Goal: Task Accomplishment & Management: Use online tool/utility

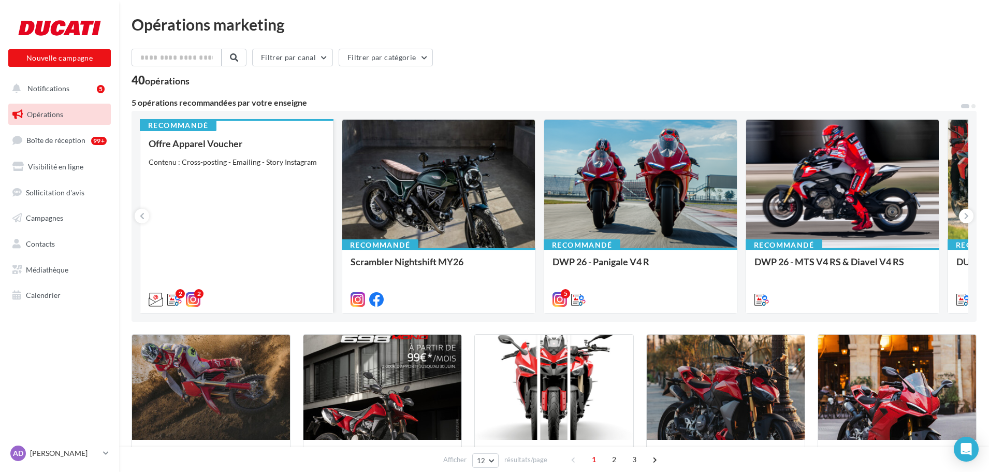
click at [267, 159] on div "Contenu : Cross-posting - Emailing - Story Instagram" at bounding box center [237, 162] width 176 height 10
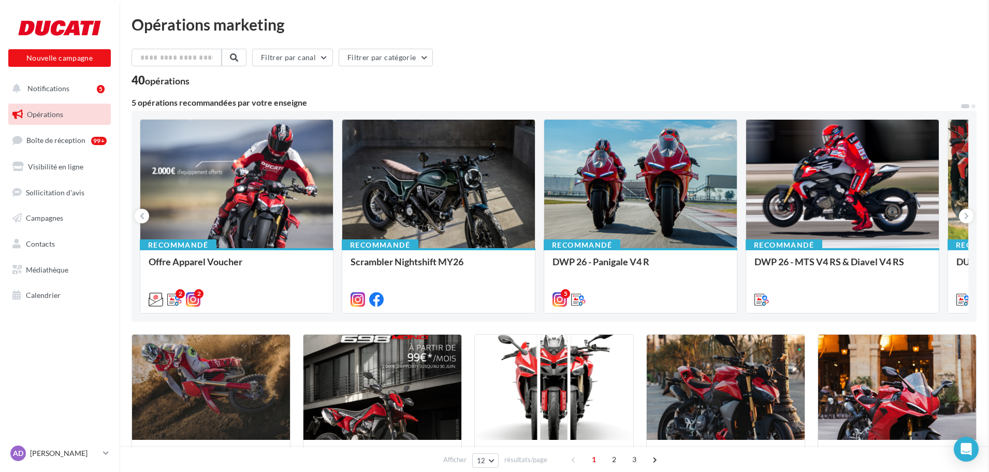
click at [53, 135] on link "Boîte de réception 99+" at bounding box center [59, 140] width 107 height 22
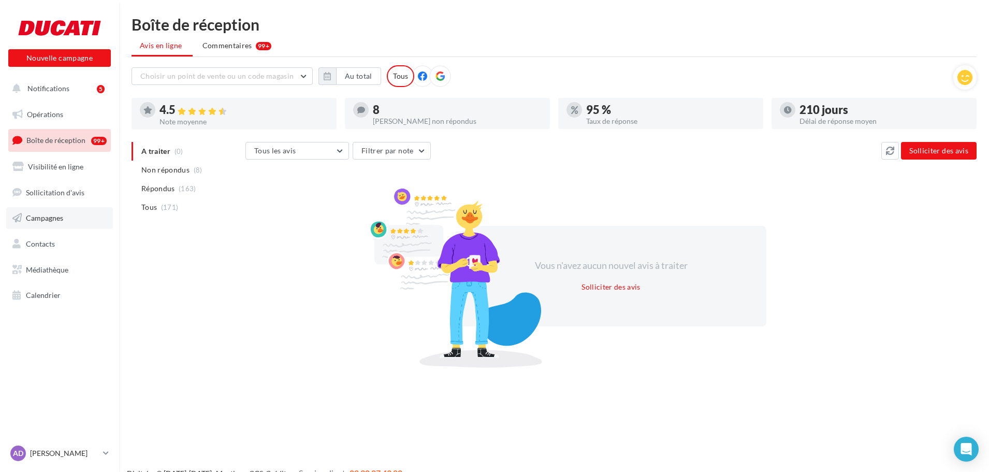
click at [50, 225] on link "Campagnes" at bounding box center [59, 218] width 107 height 22
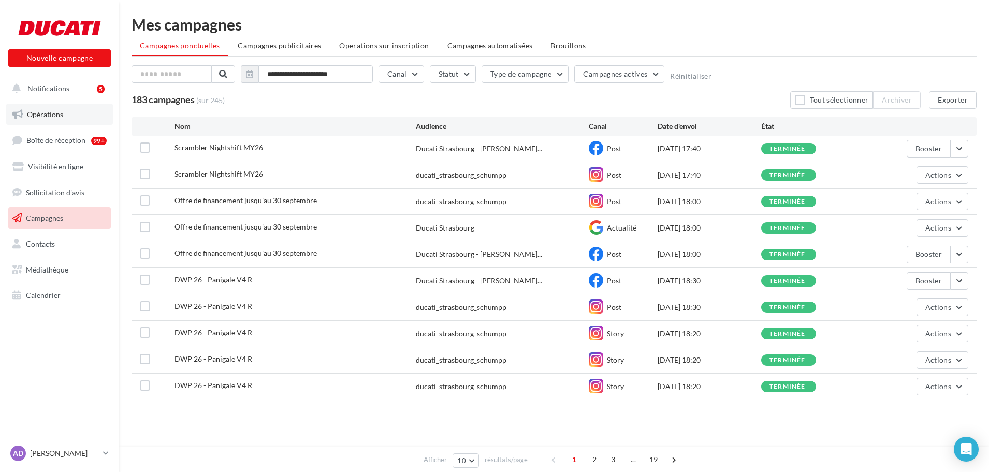
click at [64, 119] on link "Opérations" at bounding box center [59, 115] width 107 height 22
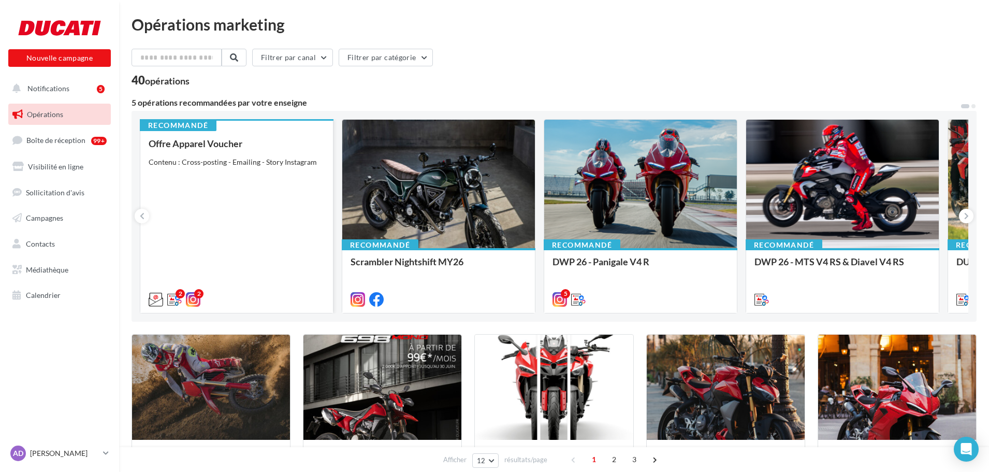
click at [269, 189] on div "Offre Apparel Voucher Contenu : Cross-posting - Emailing - Story Instagram" at bounding box center [237, 220] width 176 height 165
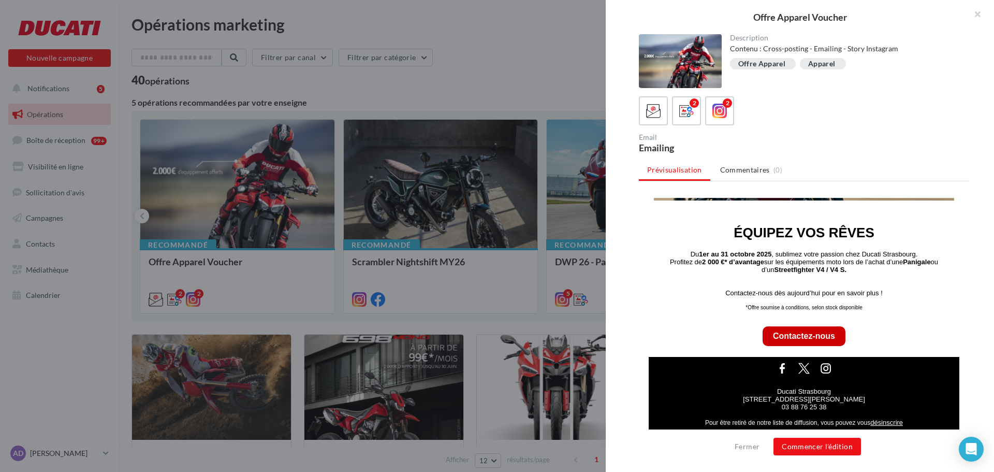
scroll to position [170, 0]
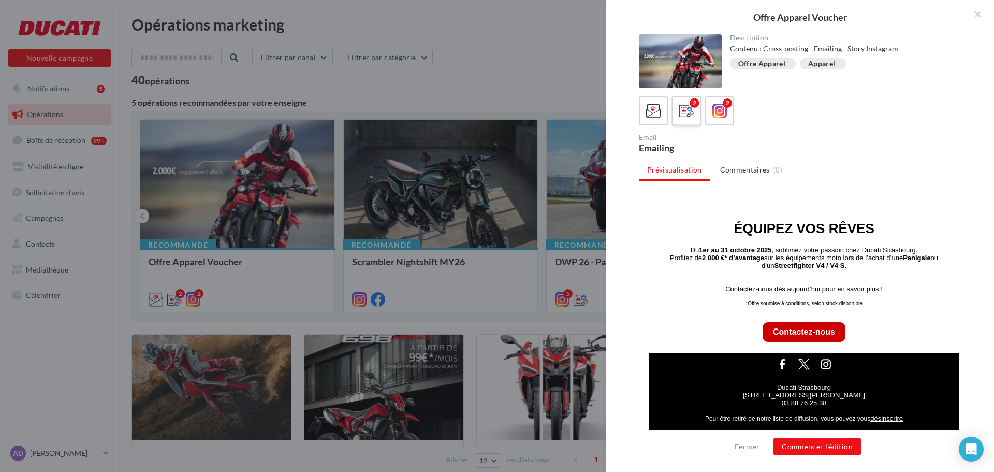
click at [684, 119] on span at bounding box center [686, 112] width 15 height 16
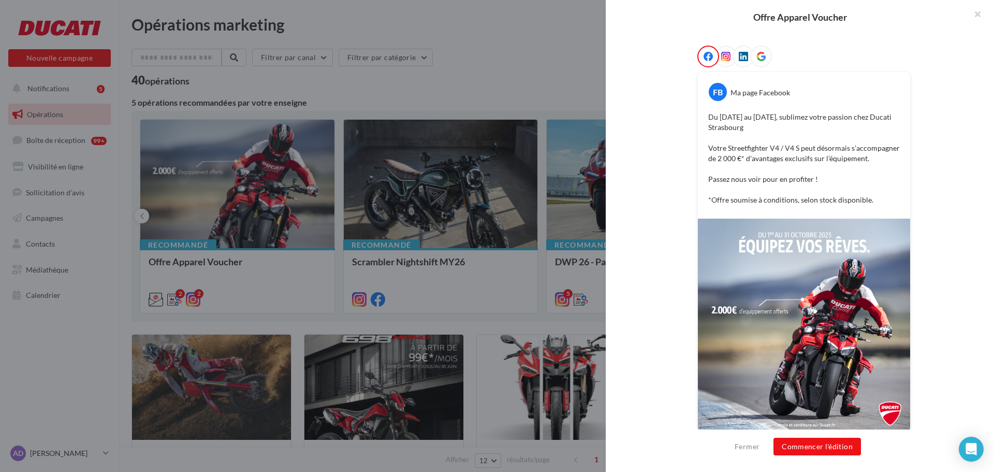
scroll to position [167, 0]
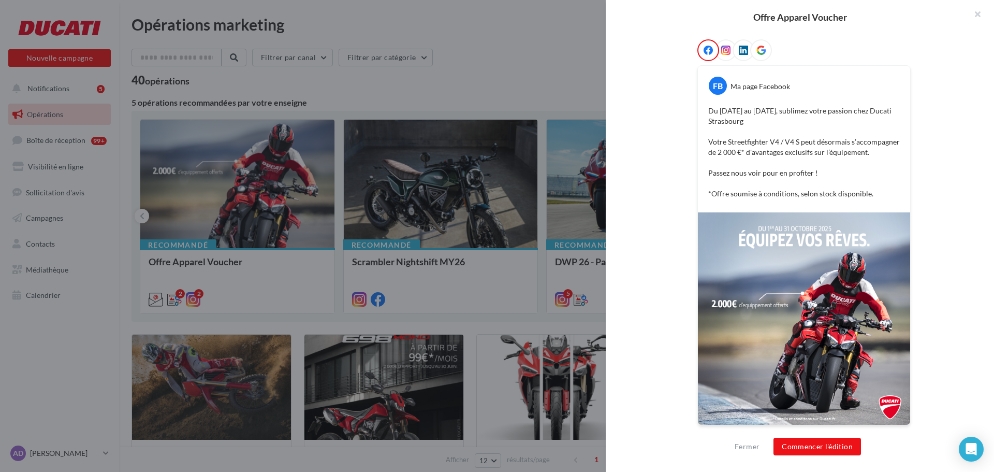
click at [723, 49] on icon at bounding box center [725, 50] width 9 height 9
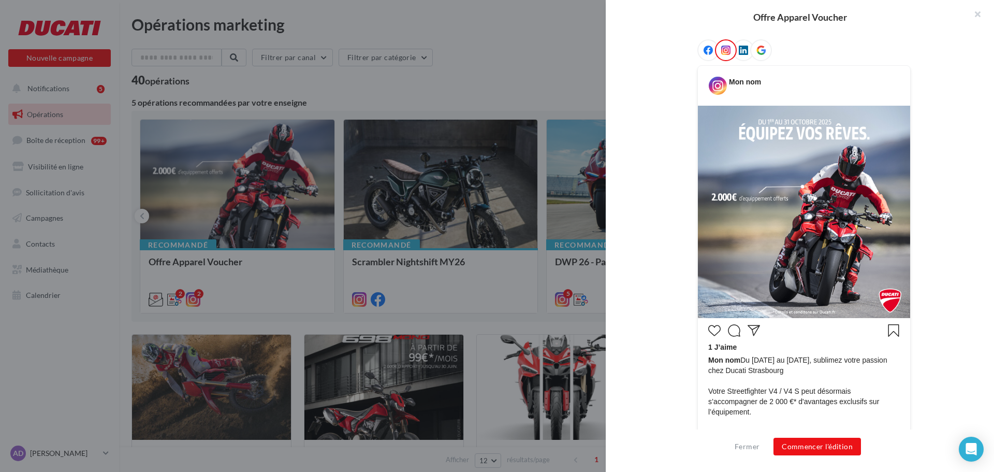
click at [756, 55] on span at bounding box center [760, 51] width 9 height 10
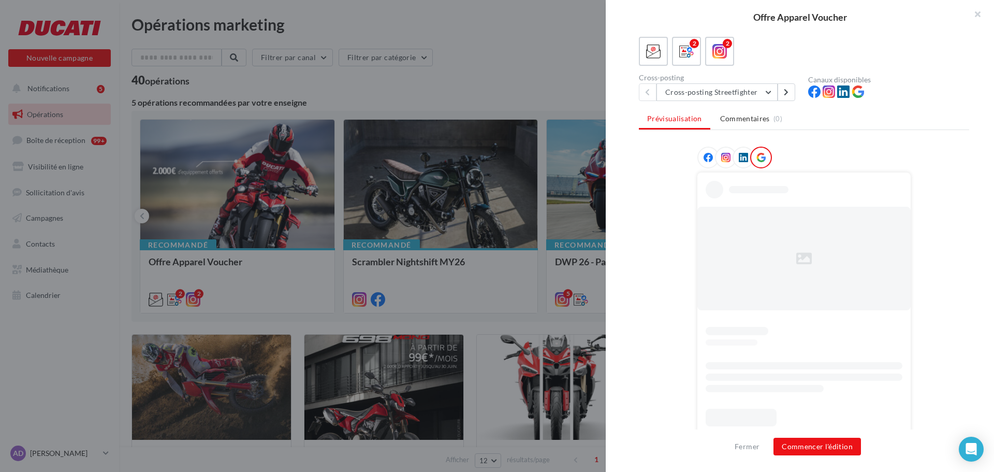
scroll to position [155, 0]
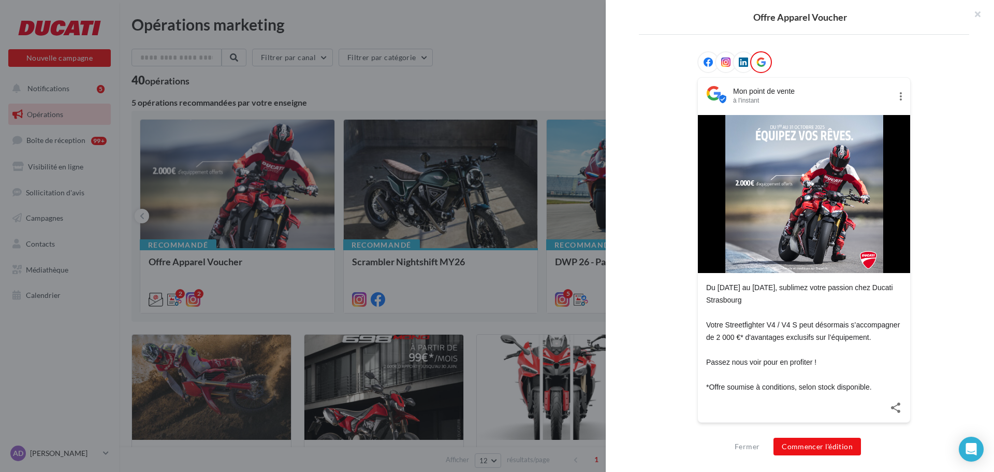
click at [704, 65] on icon at bounding box center [707, 61] width 9 height 9
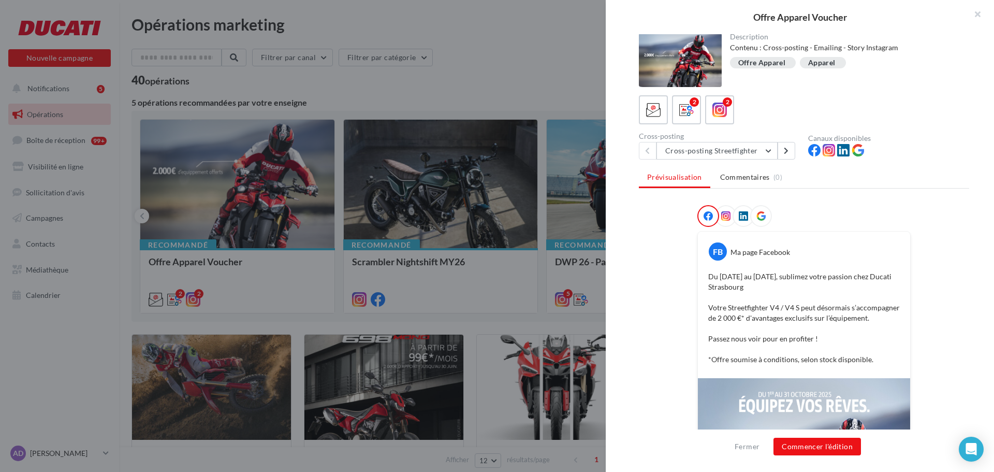
scroll to position [167, 0]
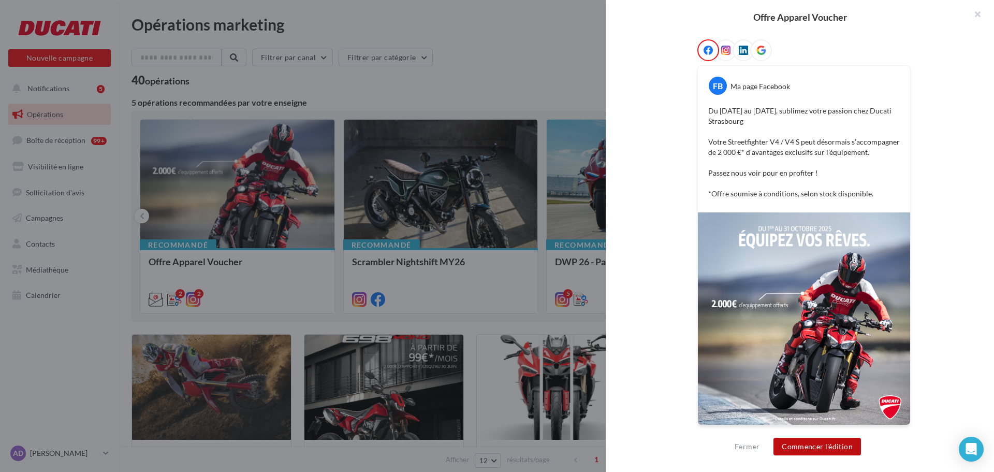
click at [791, 444] on button "Commencer l'édition" at bounding box center [816, 446] width 87 height 18
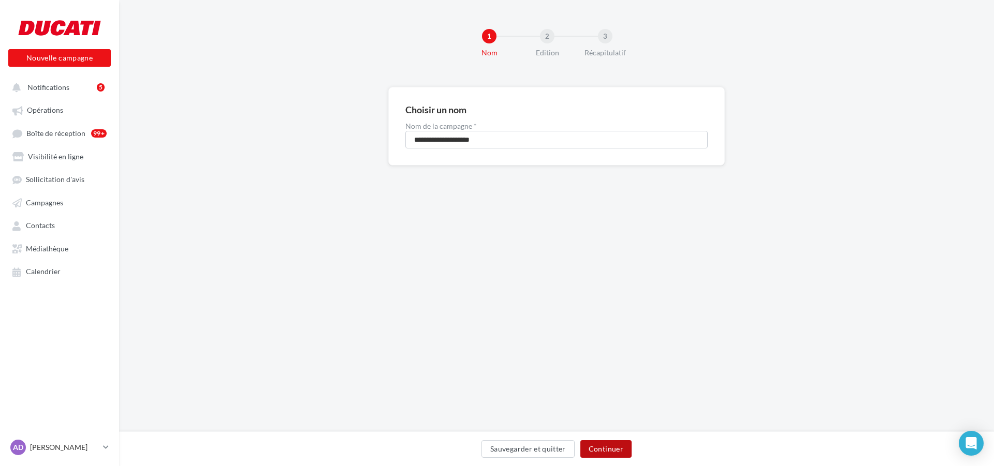
click at [620, 451] on button "Continuer" at bounding box center [605, 449] width 51 height 18
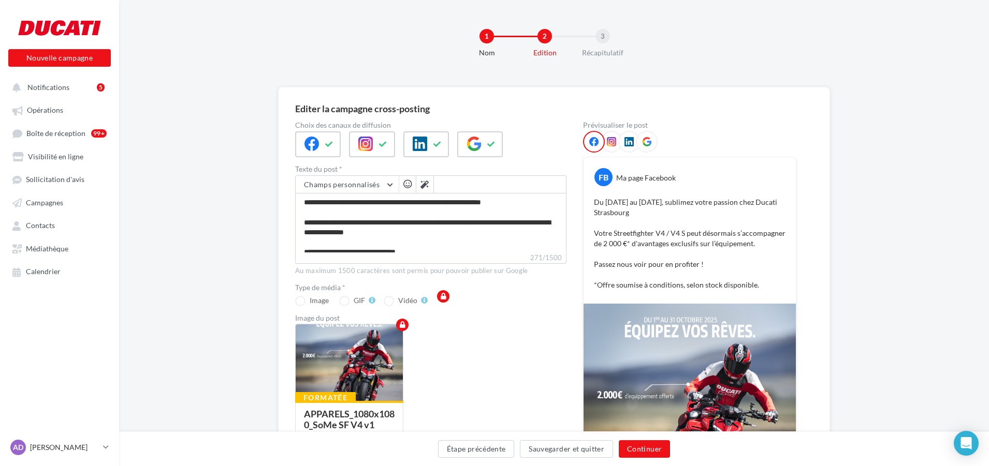
scroll to position [150, 0]
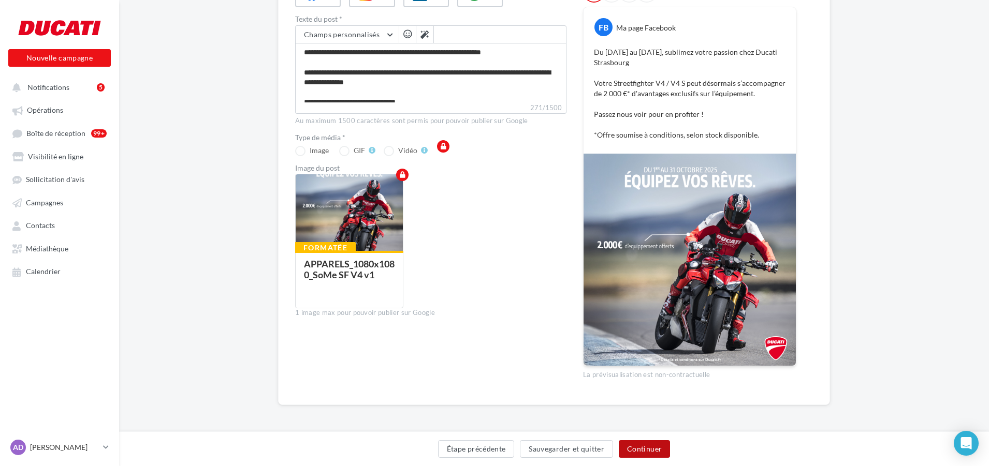
click at [644, 450] on button "Continuer" at bounding box center [644, 449] width 51 height 18
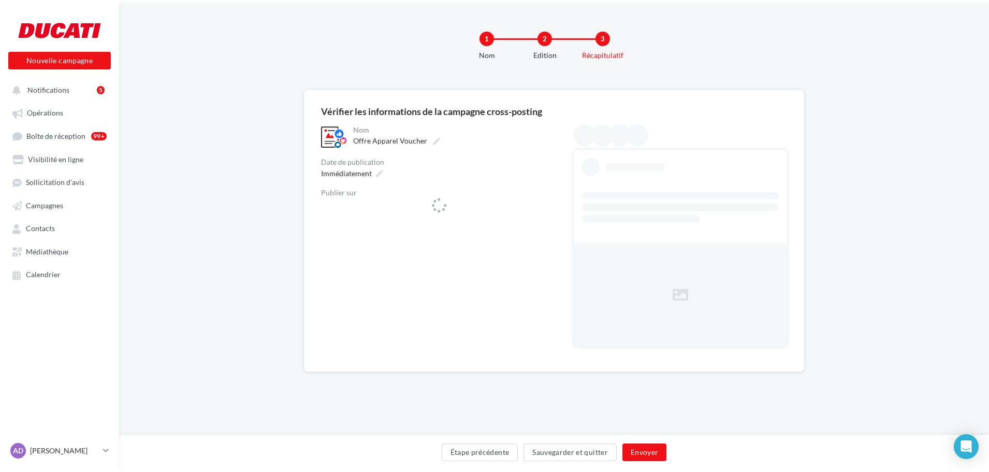
scroll to position [0, 0]
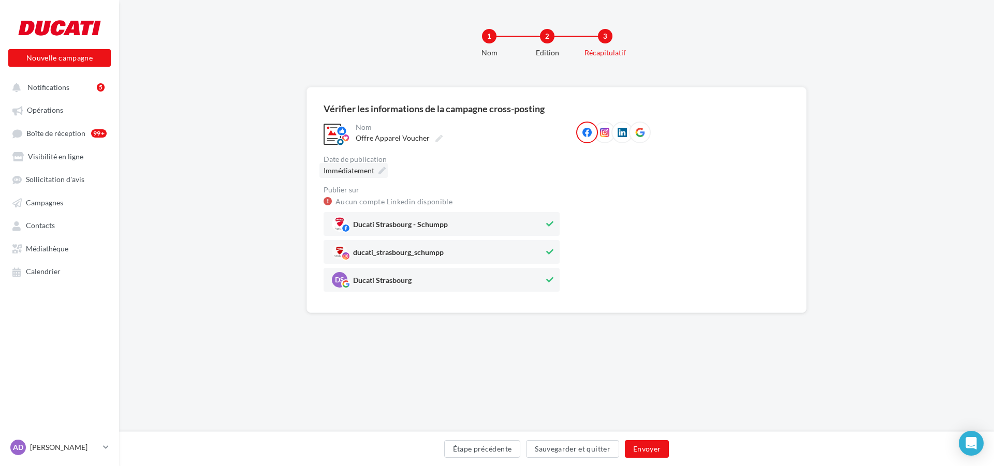
click at [377, 175] on div "Immédiatement" at bounding box center [353, 170] width 68 height 15
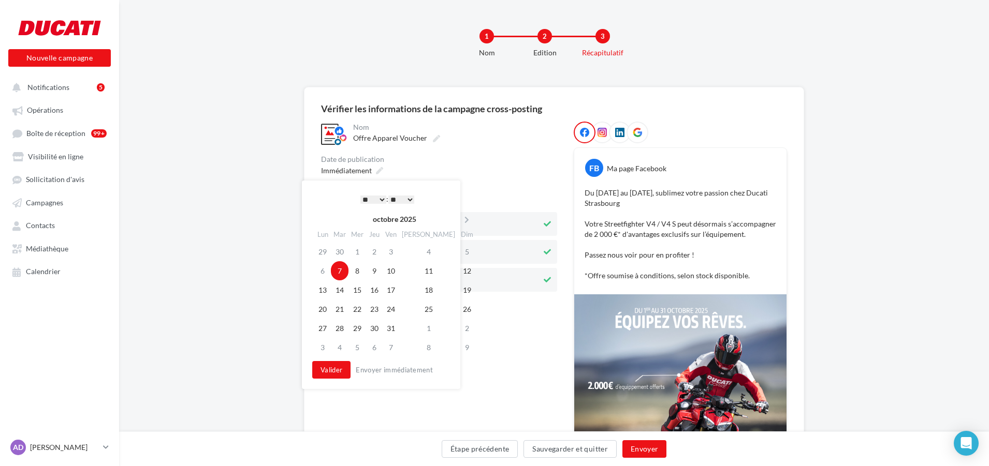
click at [374, 196] on select "* * * * * * * * * * ** ** ** ** ** ** ** ** ** ** ** ** ** **" at bounding box center [373, 200] width 26 height 8
click at [407, 201] on select "** ** ** ** ** **" at bounding box center [399, 200] width 26 height 8
click at [334, 368] on button "Valider" at bounding box center [329, 370] width 38 height 18
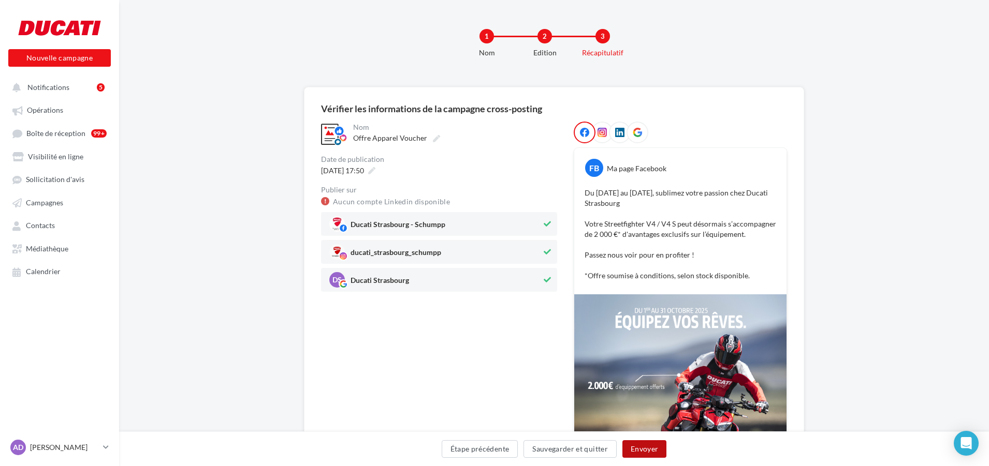
click at [645, 451] on button "Envoyer" at bounding box center [644, 449] width 44 height 18
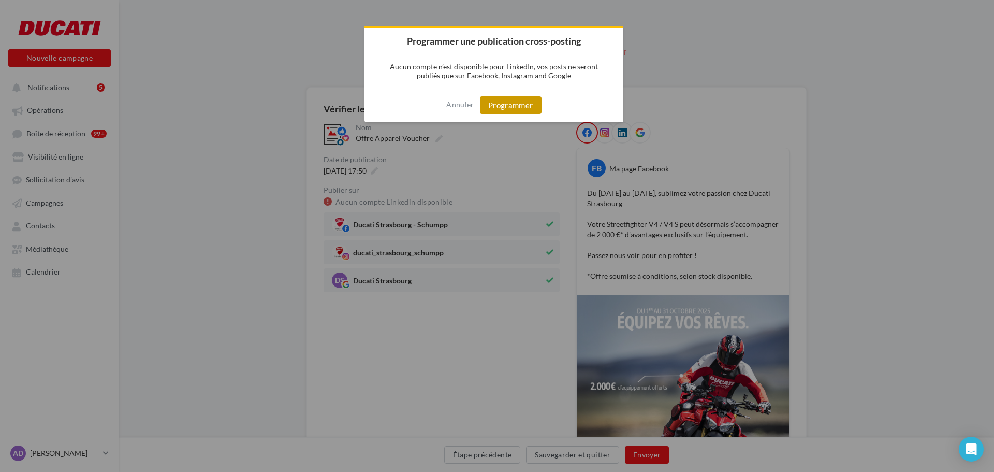
click at [520, 101] on button "Programmer" at bounding box center [511, 105] width 62 height 18
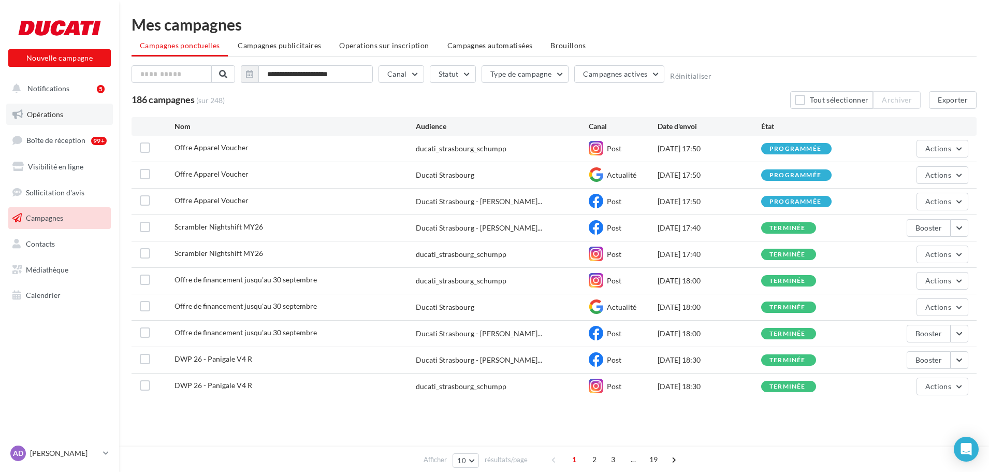
click at [47, 119] on link "Opérations" at bounding box center [59, 115] width 107 height 22
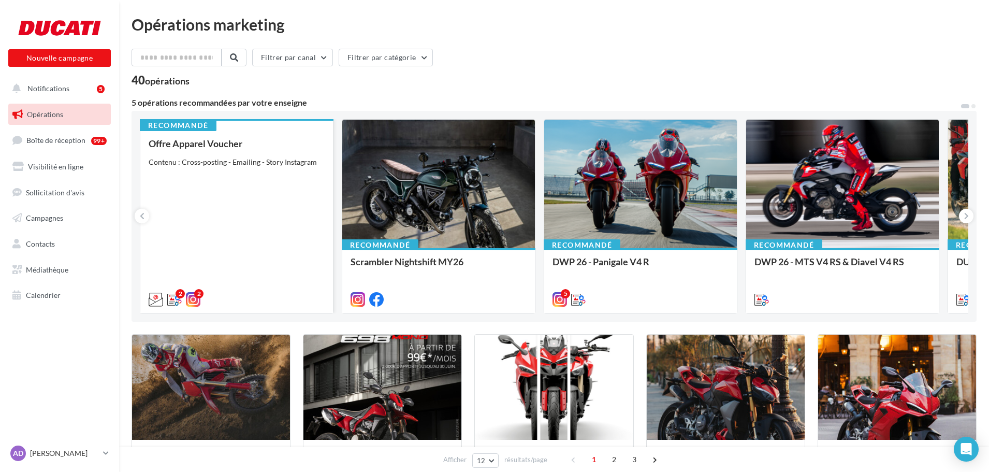
click at [213, 166] on div "Contenu : Cross-posting - Emailing - Story Instagram" at bounding box center [237, 162] width 176 height 10
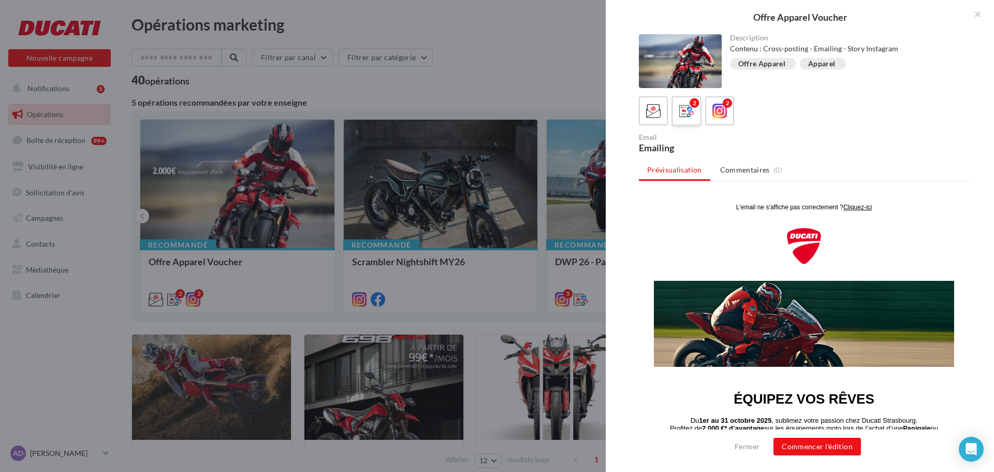
click at [694, 104] on div "2" at bounding box center [693, 102] width 9 height 9
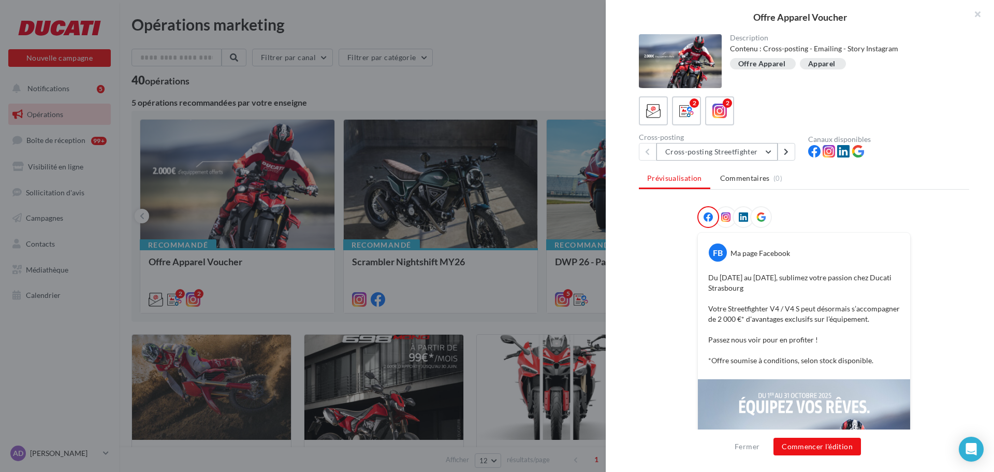
click at [703, 151] on button "Cross-posting Streetfighter" at bounding box center [716, 152] width 121 height 18
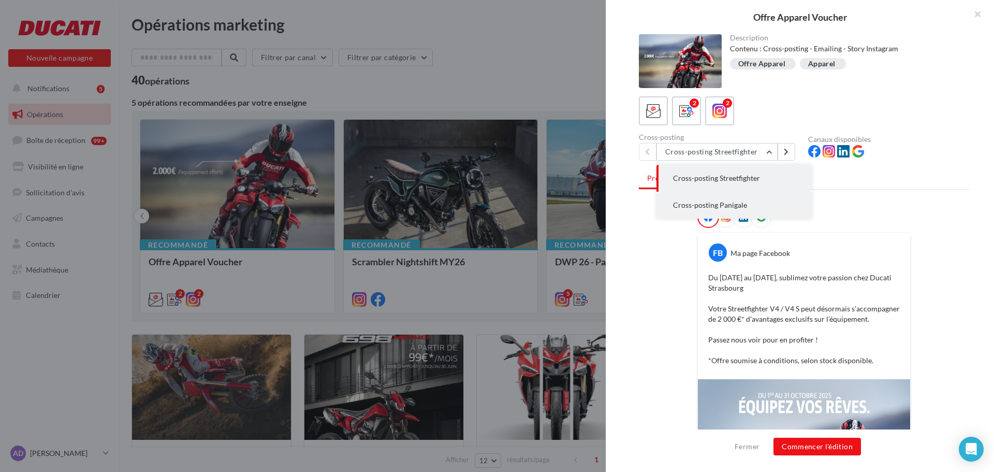
click at [710, 208] on span "Cross-posting Panigale" at bounding box center [710, 204] width 74 height 9
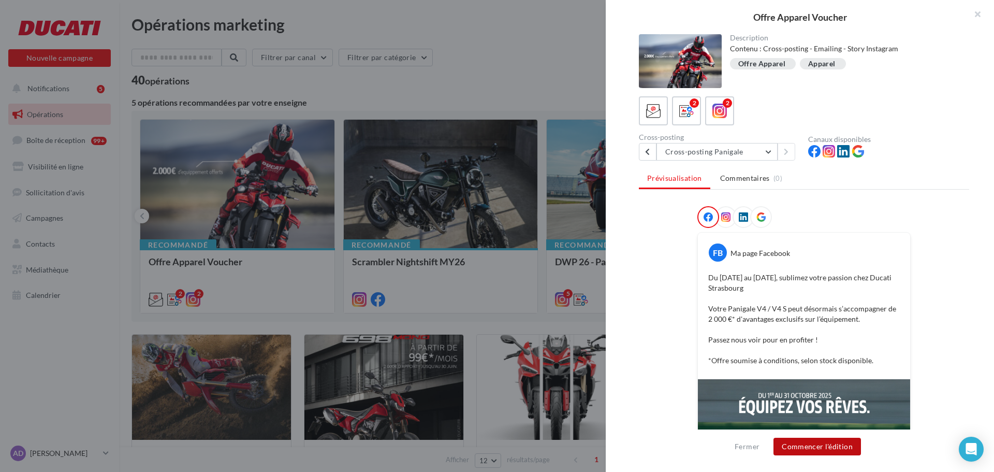
click at [819, 444] on button "Commencer l'édition" at bounding box center [816, 446] width 87 height 18
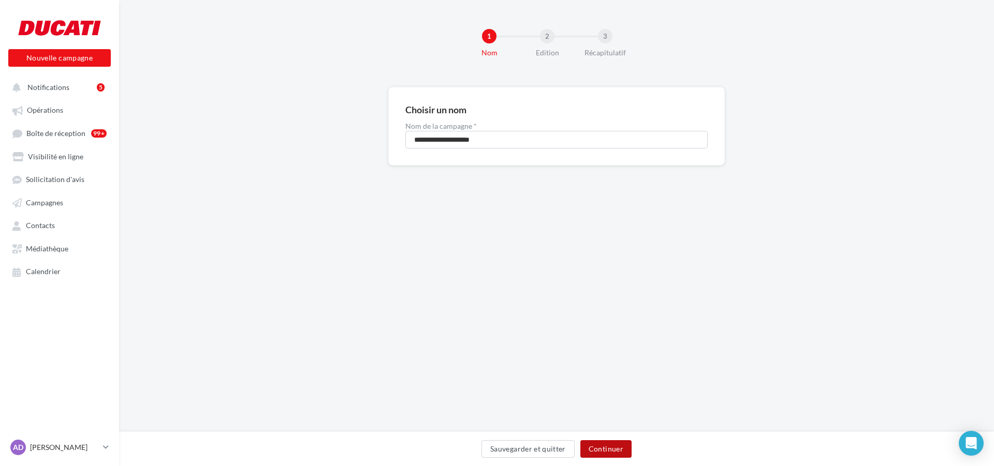
click at [610, 447] on button "Continuer" at bounding box center [605, 449] width 51 height 18
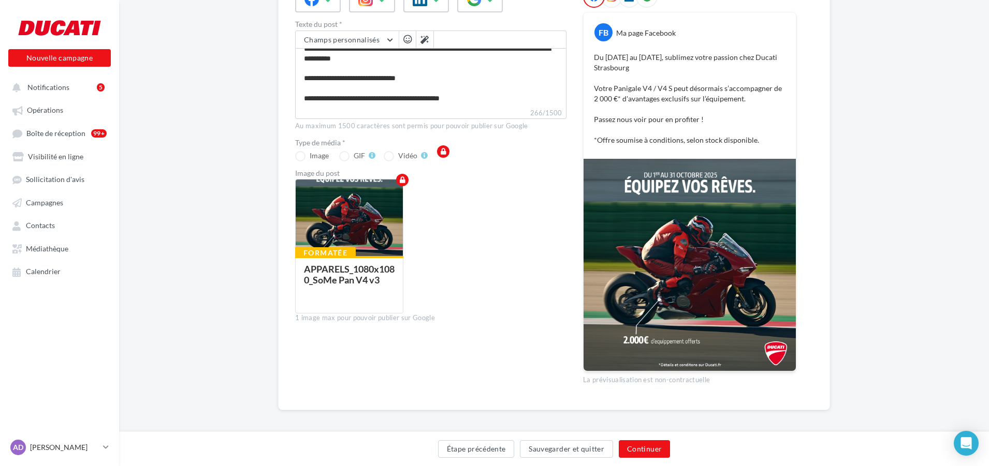
scroll to position [150, 0]
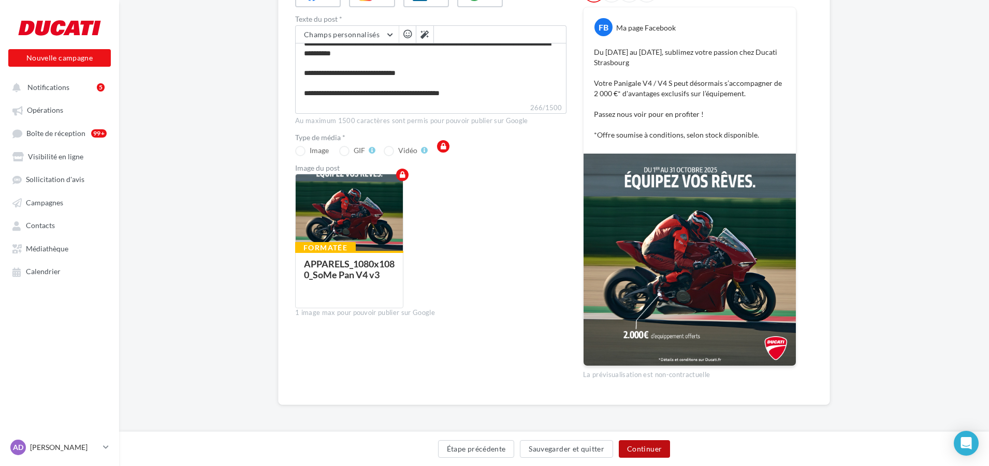
click at [635, 448] on button "Continuer" at bounding box center [644, 449] width 51 height 18
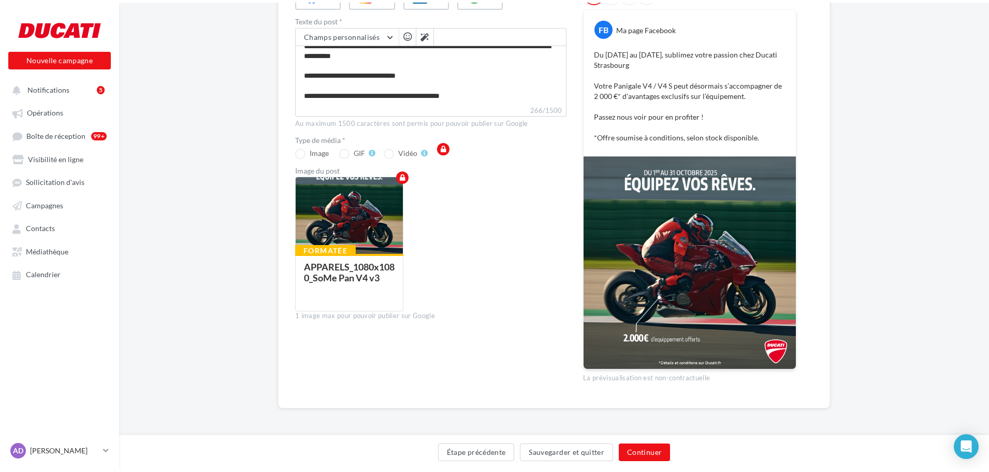
scroll to position [0, 0]
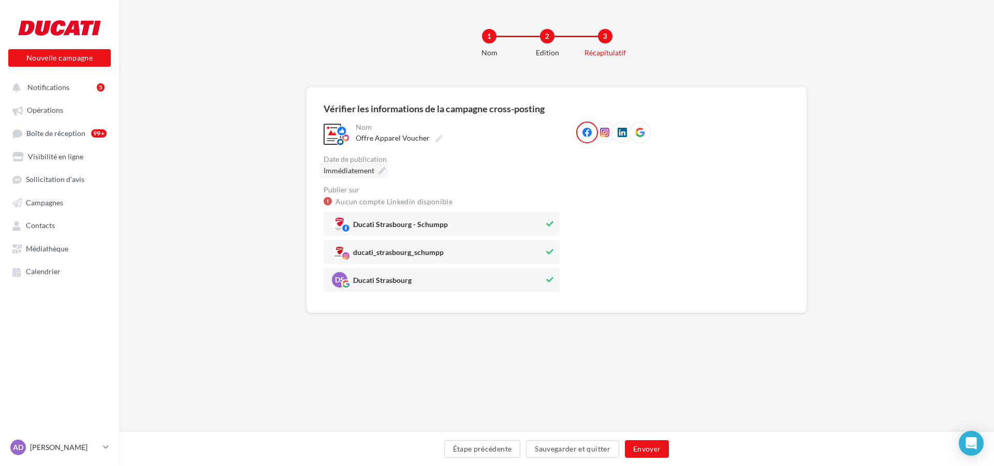
click at [384, 171] on icon at bounding box center [381, 170] width 7 height 7
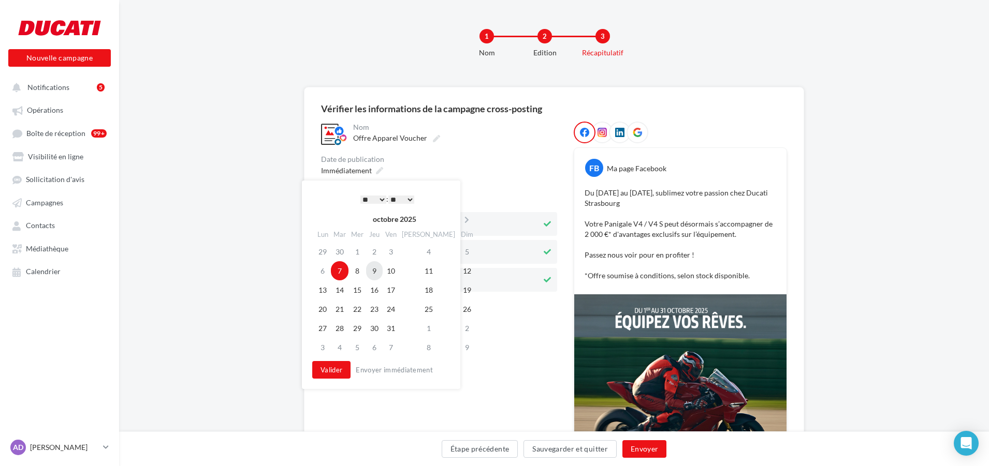
click at [381, 271] on td "9" at bounding box center [374, 270] width 17 height 19
click at [377, 198] on select "* * * * * * * * * * ** ** ** ** ** ** ** ** ** ** ** ** ** **" at bounding box center [371, 200] width 26 height 8
click at [405, 199] on select "** ** ** ** ** **" at bounding box center [399, 200] width 26 height 8
click at [325, 371] on button "Valider" at bounding box center [329, 370] width 38 height 18
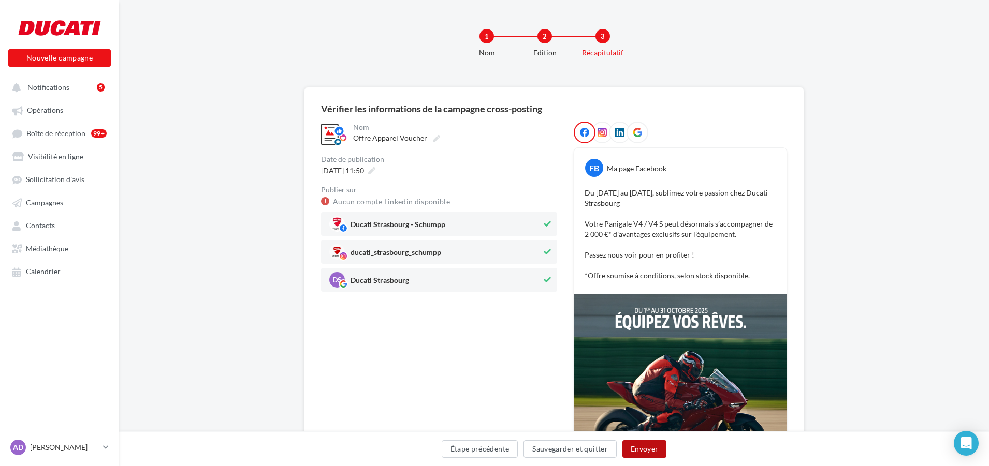
click at [654, 450] on button "Envoyer" at bounding box center [644, 449] width 44 height 18
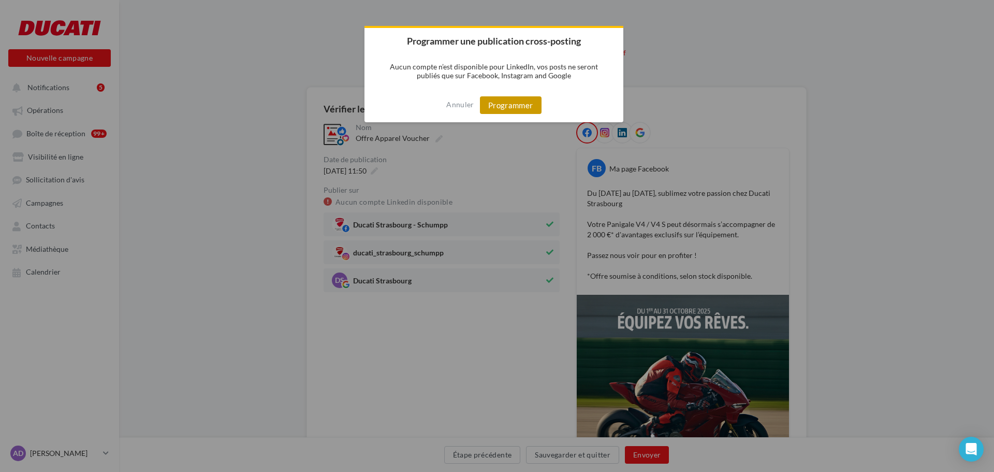
click at [510, 105] on button "Programmer" at bounding box center [511, 105] width 62 height 18
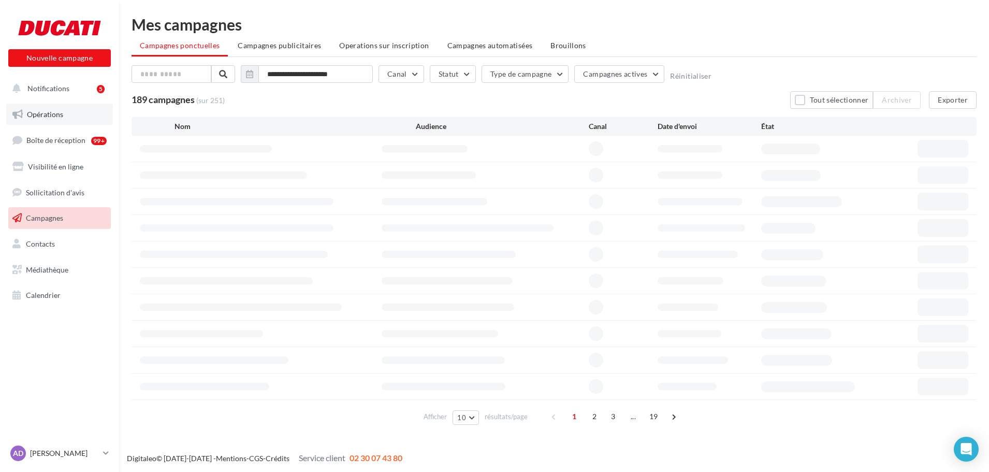
click at [46, 112] on span "Opérations" at bounding box center [45, 114] width 36 height 9
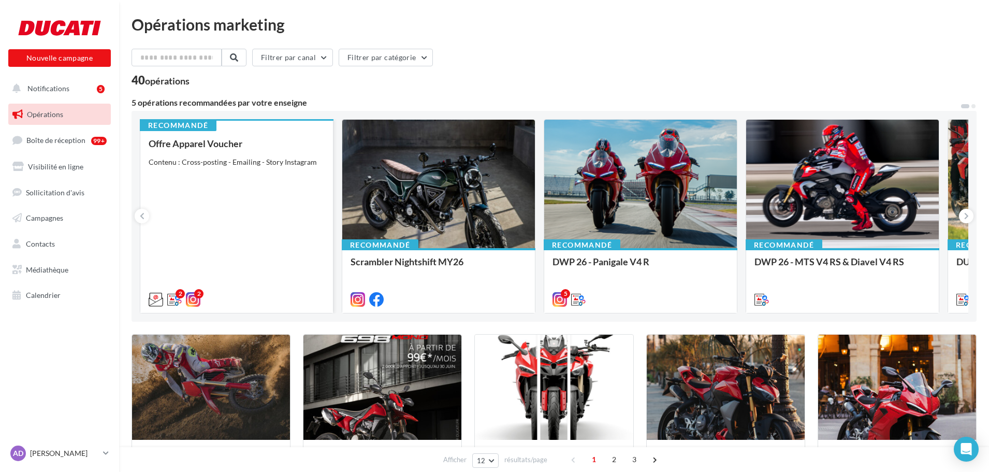
click at [266, 176] on div "Offre Apparel Voucher Contenu : Cross-posting - Emailing - Story Instagram" at bounding box center [237, 220] width 176 height 165
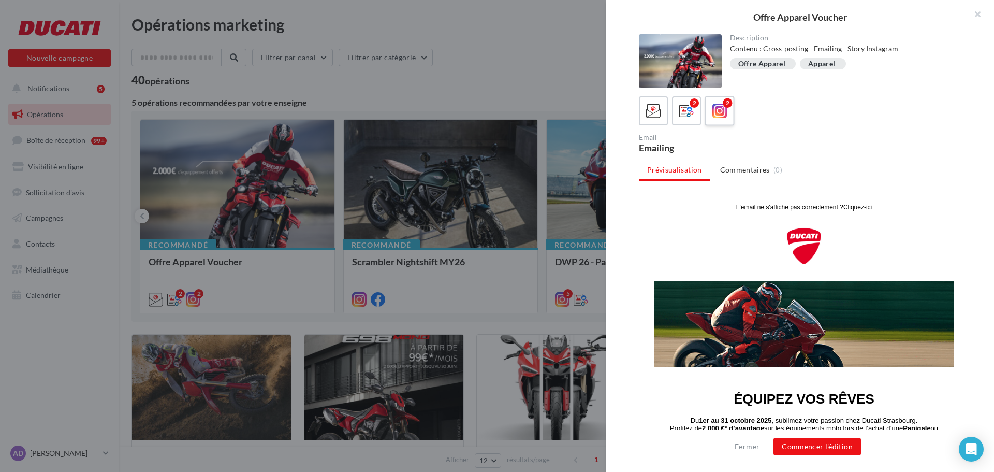
click at [709, 115] on label "2" at bounding box center [719, 111] width 30 height 30
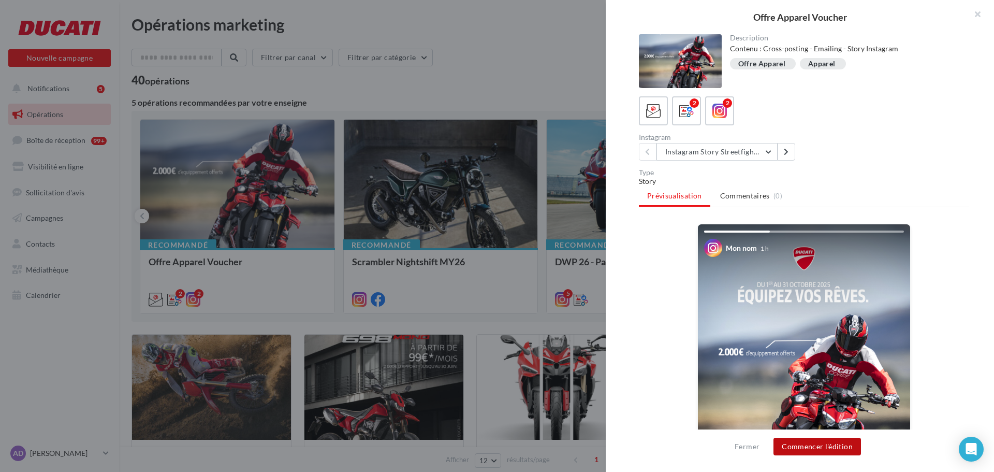
click at [832, 450] on button "Commencer l'édition" at bounding box center [816, 446] width 87 height 18
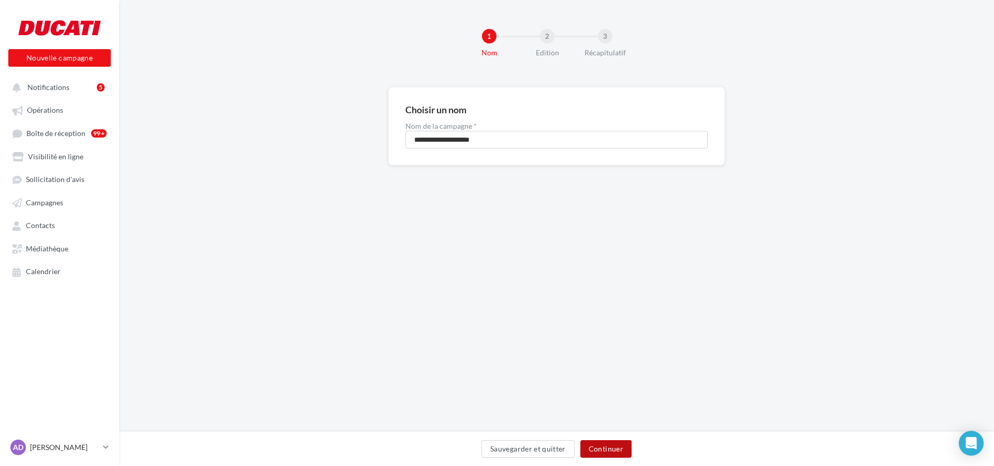
click at [611, 455] on button "Continuer" at bounding box center [605, 449] width 51 height 18
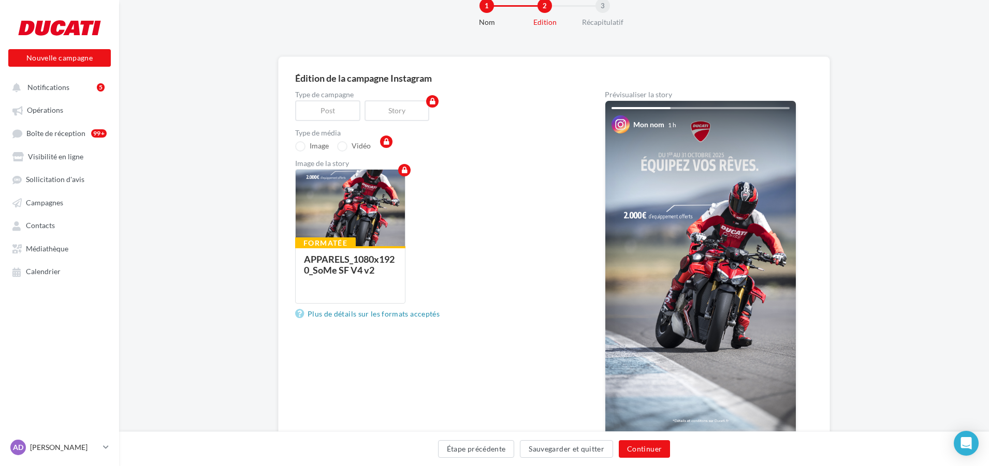
scroll to position [52, 0]
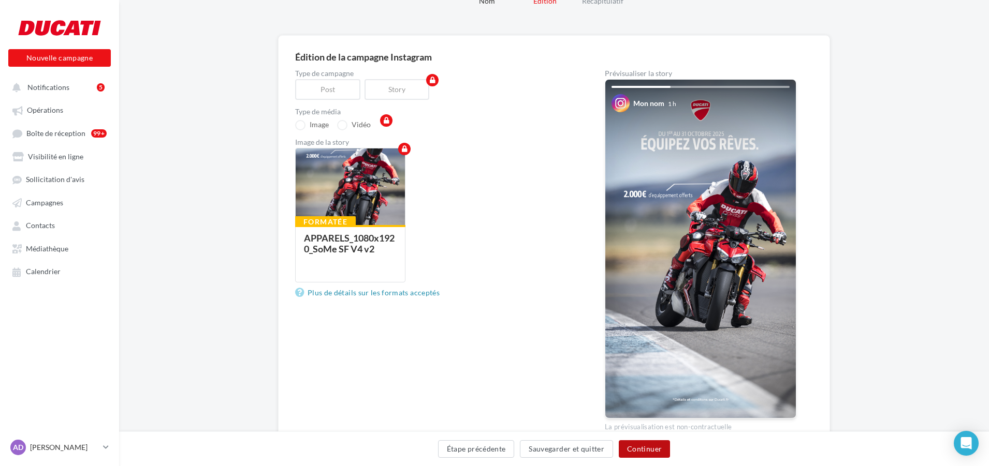
click at [634, 447] on button "Continuer" at bounding box center [644, 449] width 51 height 18
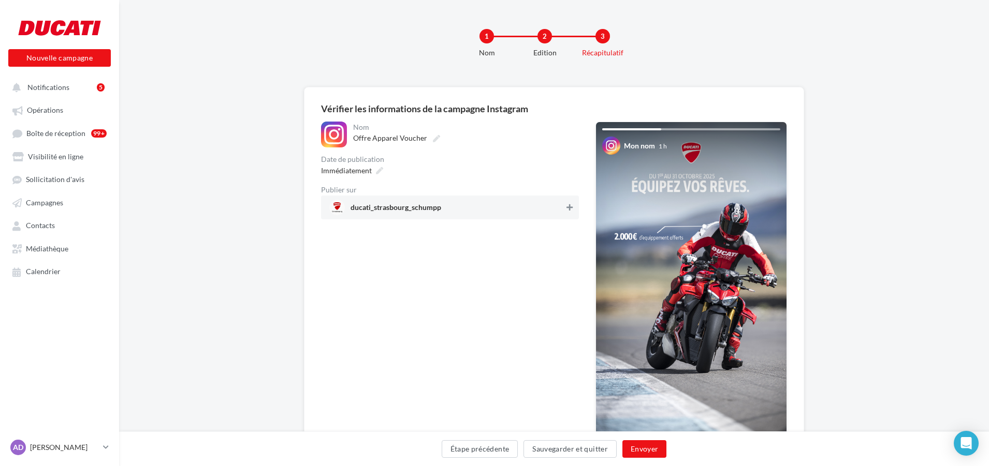
click at [569, 209] on icon at bounding box center [569, 207] width 6 height 7
click at [379, 173] on icon at bounding box center [379, 170] width 7 height 7
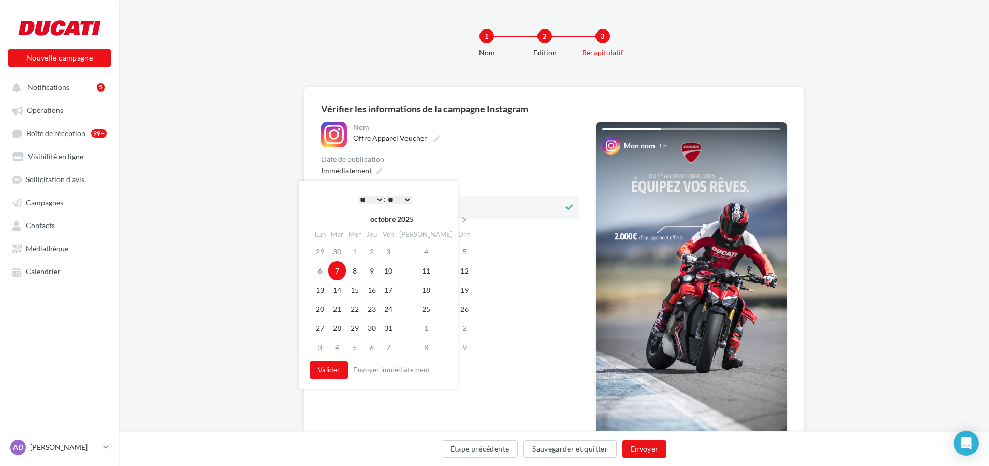
click at [377, 198] on select "* * * * * * * * * * ** ** ** ** ** ** ** ** ** ** ** ** ** **" at bounding box center [371, 200] width 26 height 8
click at [408, 204] on select "** ** ** ** ** **" at bounding box center [399, 200] width 26 height 8
click at [328, 376] on button "Valider" at bounding box center [329, 370] width 38 height 18
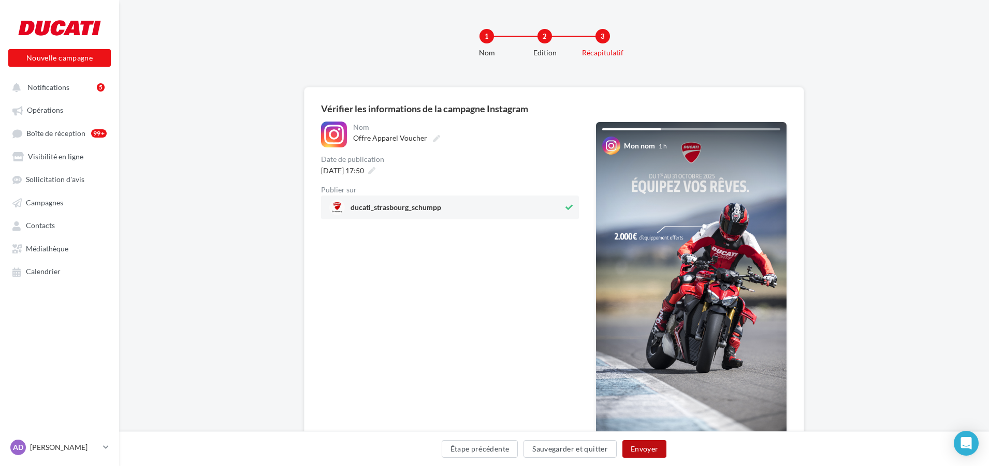
click at [649, 449] on button "Envoyer" at bounding box center [644, 449] width 44 height 18
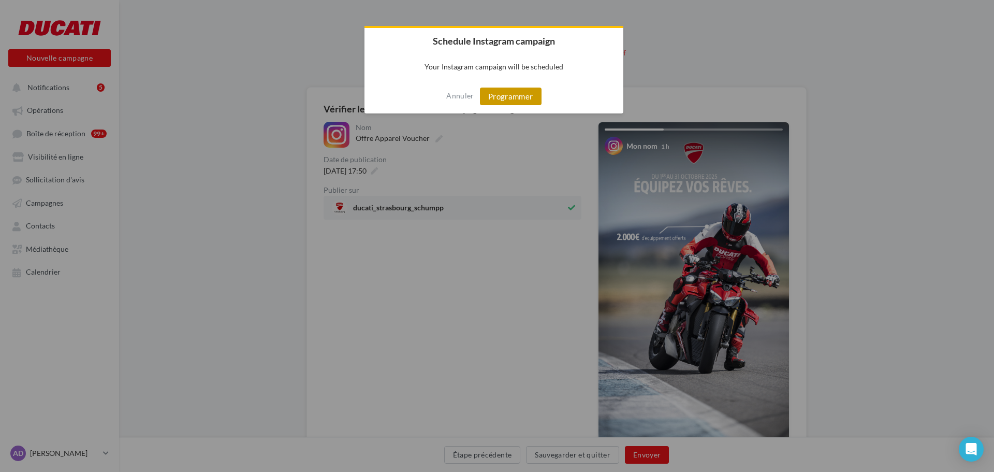
click at [506, 101] on button "Programmer" at bounding box center [511, 96] width 62 height 18
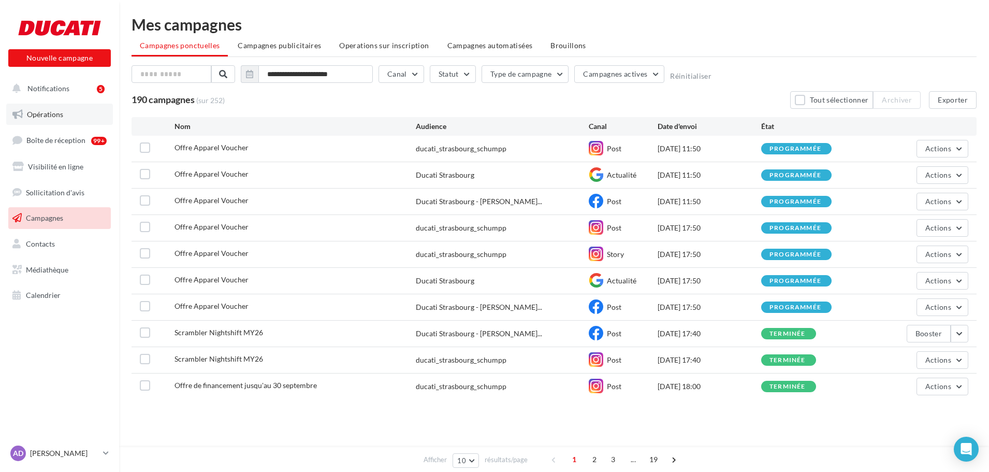
click at [64, 116] on link "Opérations" at bounding box center [59, 115] width 107 height 22
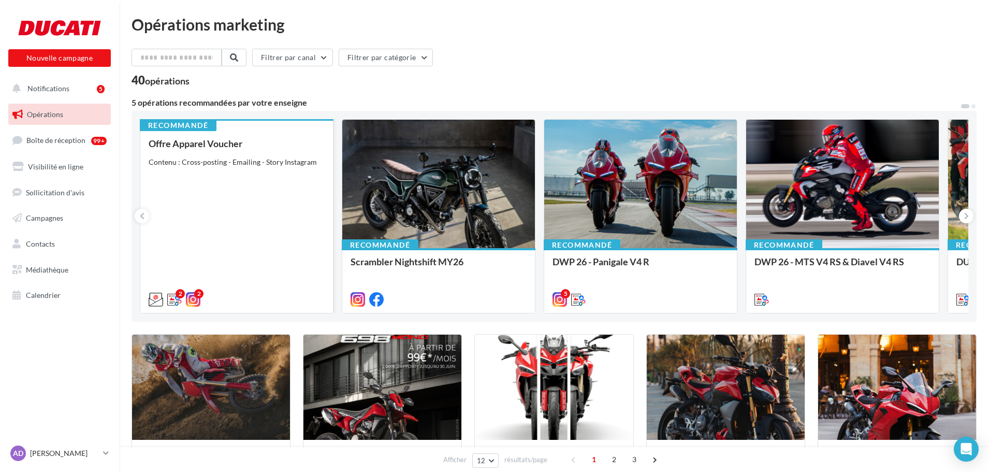
click at [262, 178] on div "Offre Apparel Voucher Contenu : Cross-posting - Emailing - Story Instagram" at bounding box center [237, 220] width 176 height 165
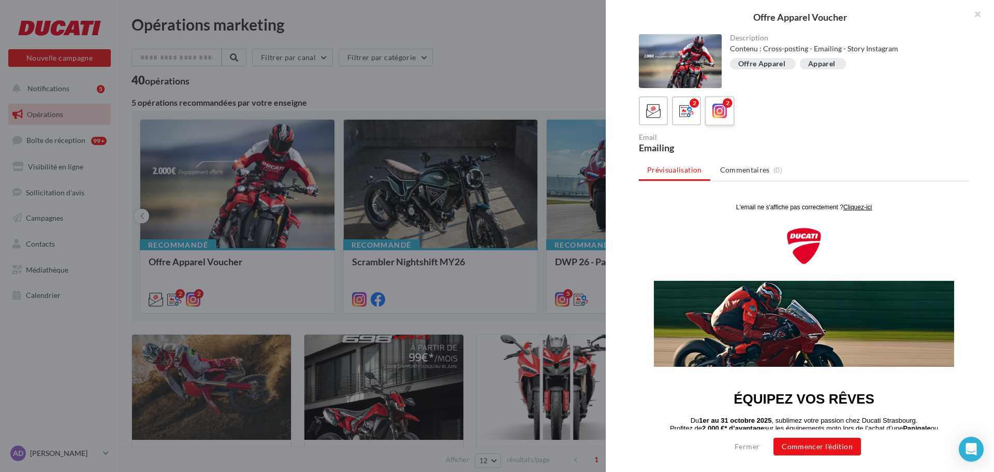
click at [723, 109] on icon at bounding box center [719, 111] width 15 height 15
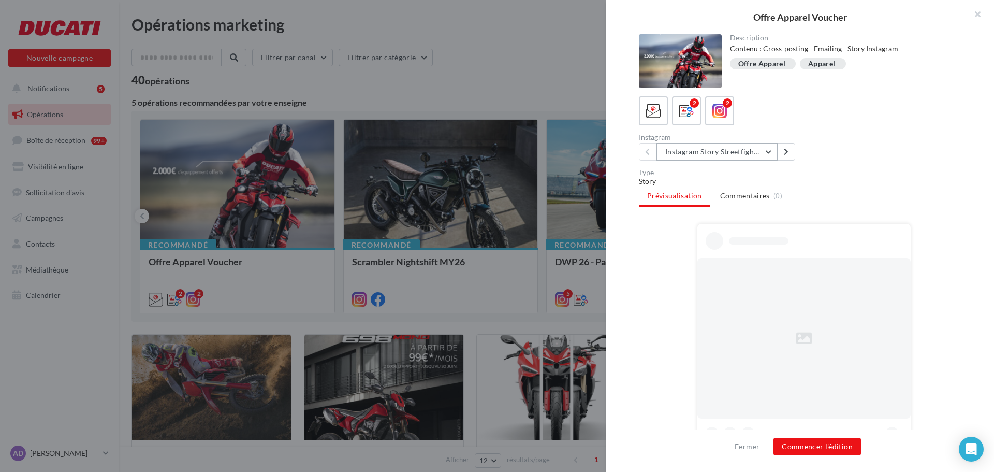
click at [739, 156] on button "Instagram Story Streetfighter" at bounding box center [716, 152] width 121 height 18
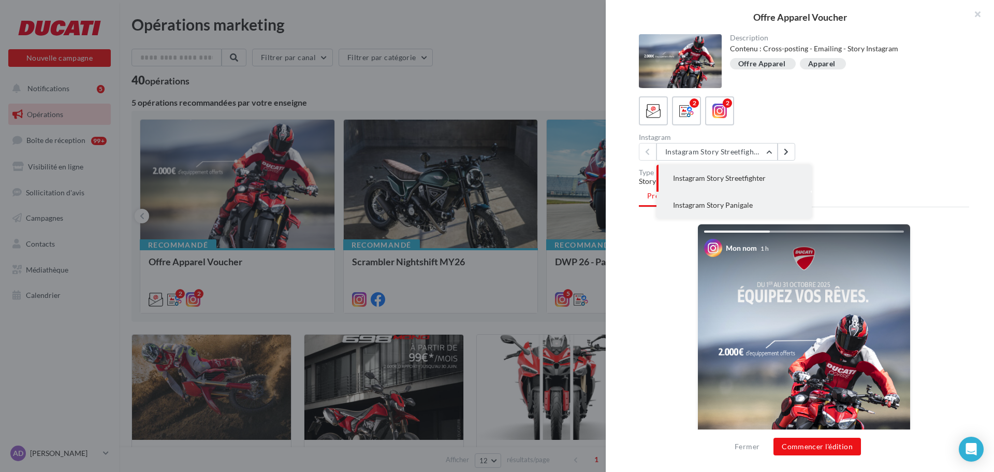
click at [731, 201] on span "Instagram Story Panigale" at bounding box center [713, 204] width 80 height 9
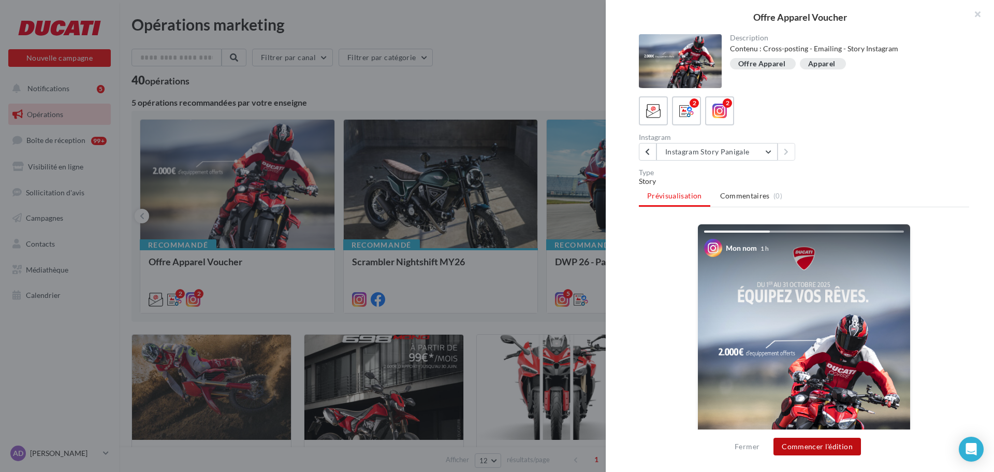
click at [803, 445] on button "Commencer l'édition" at bounding box center [816, 446] width 87 height 18
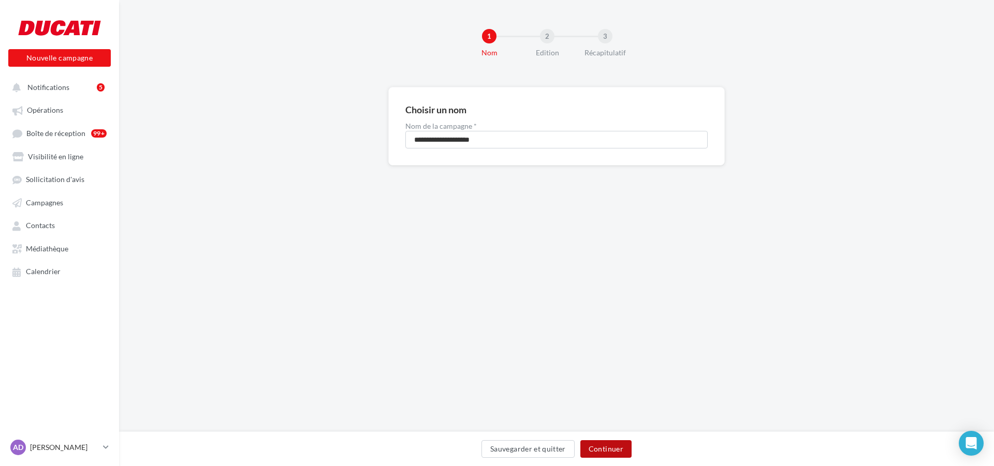
click at [621, 451] on button "Continuer" at bounding box center [605, 449] width 51 height 18
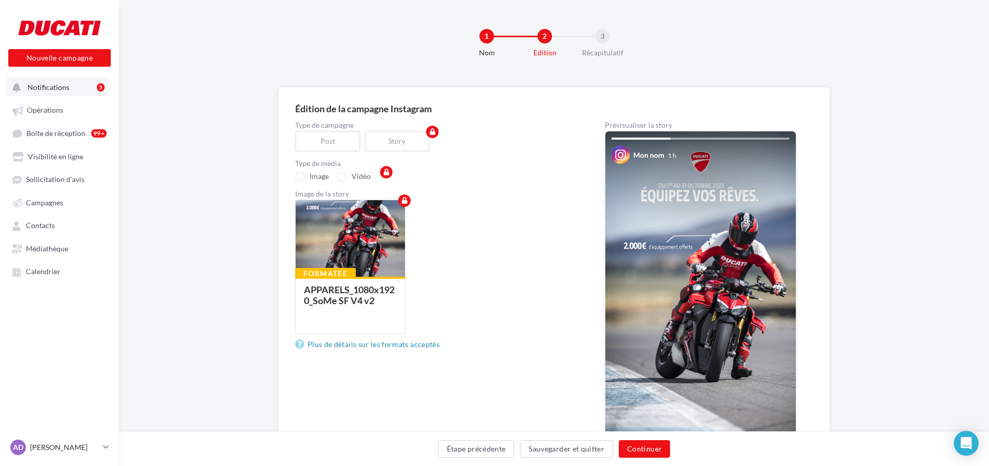
click at [51, 80] on button "Notifications 5" at bounding box center [57, 87] width 102 height 19
